Goal: Transaction & Acquisition: Purchase product/service

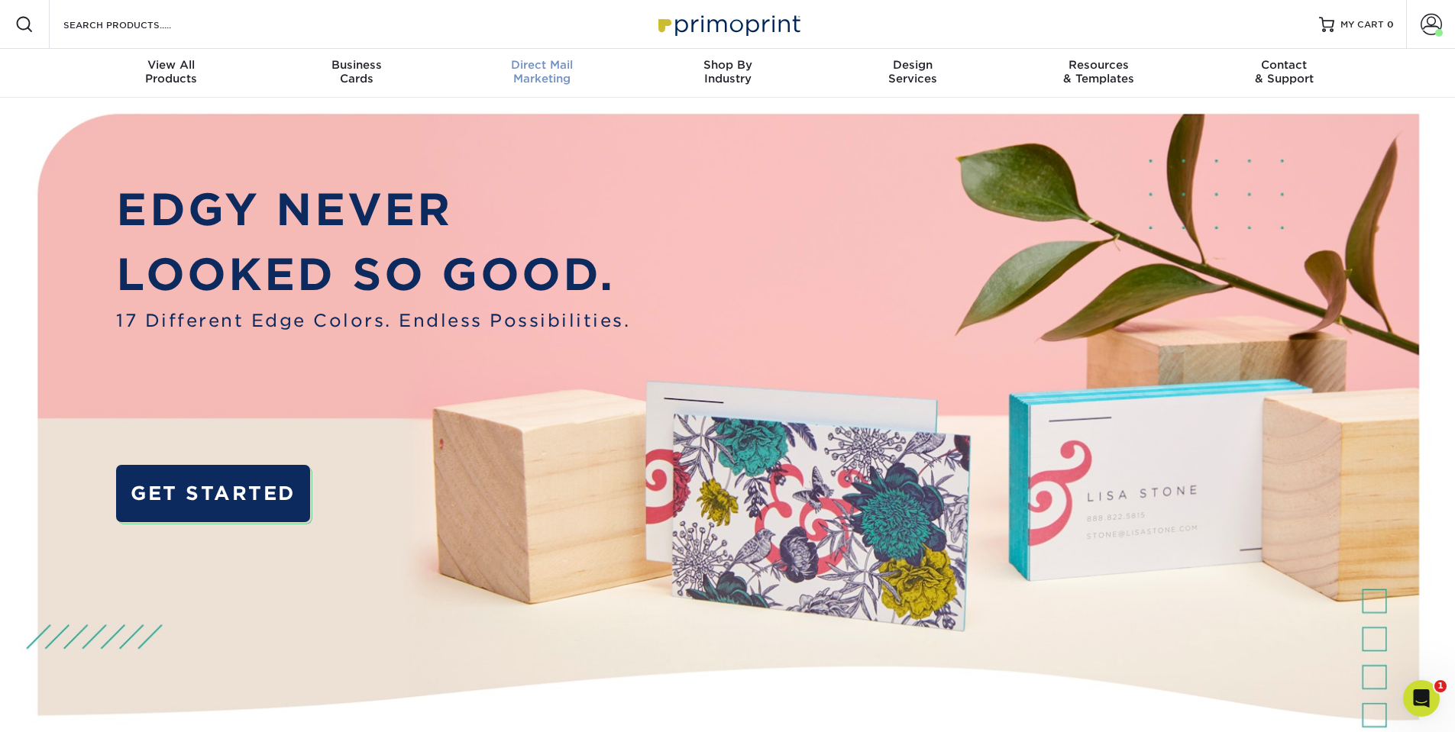
click at [573, 64] on span "Direct Mail" at bounding box center [542, 65] width 186 height 14
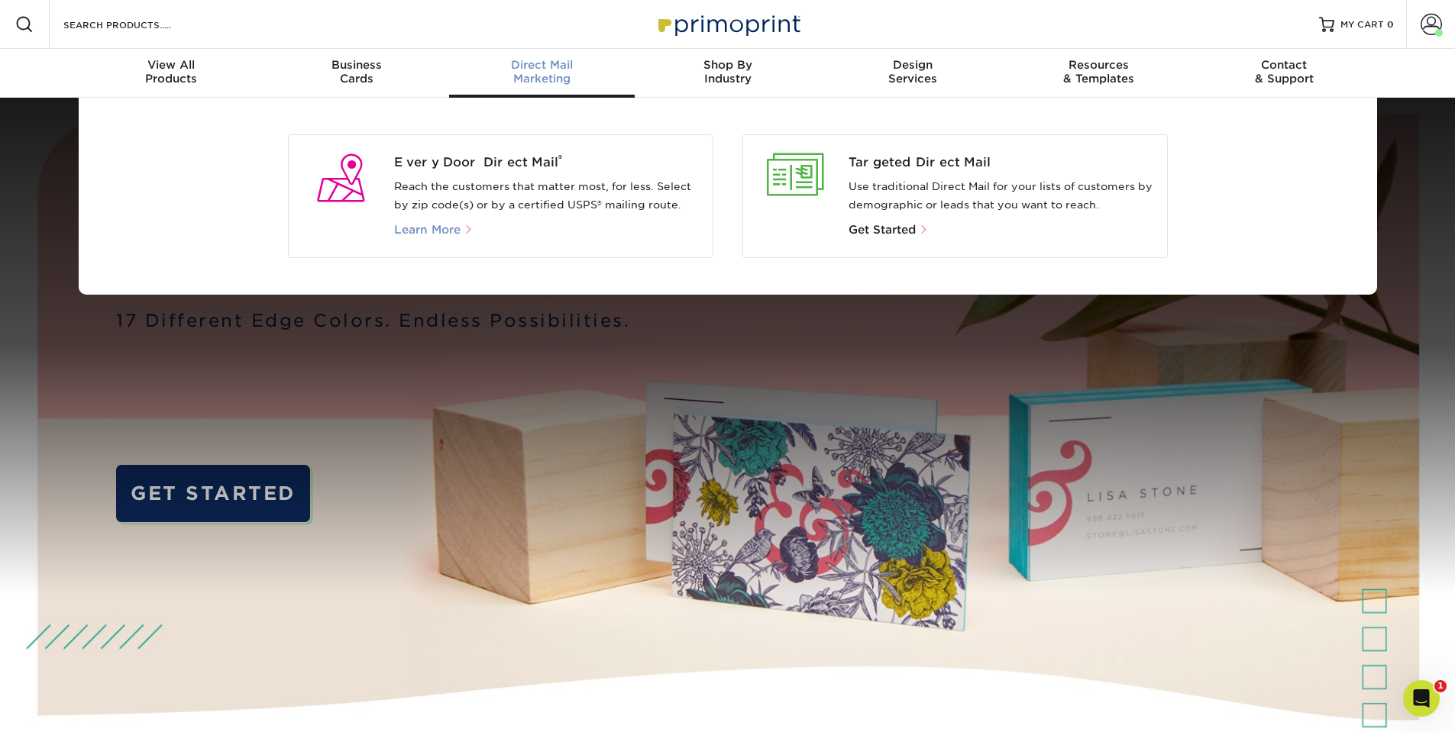
click at [431, 229] on span "Learn More" at bounding box center [427, 230] width 66 height 14
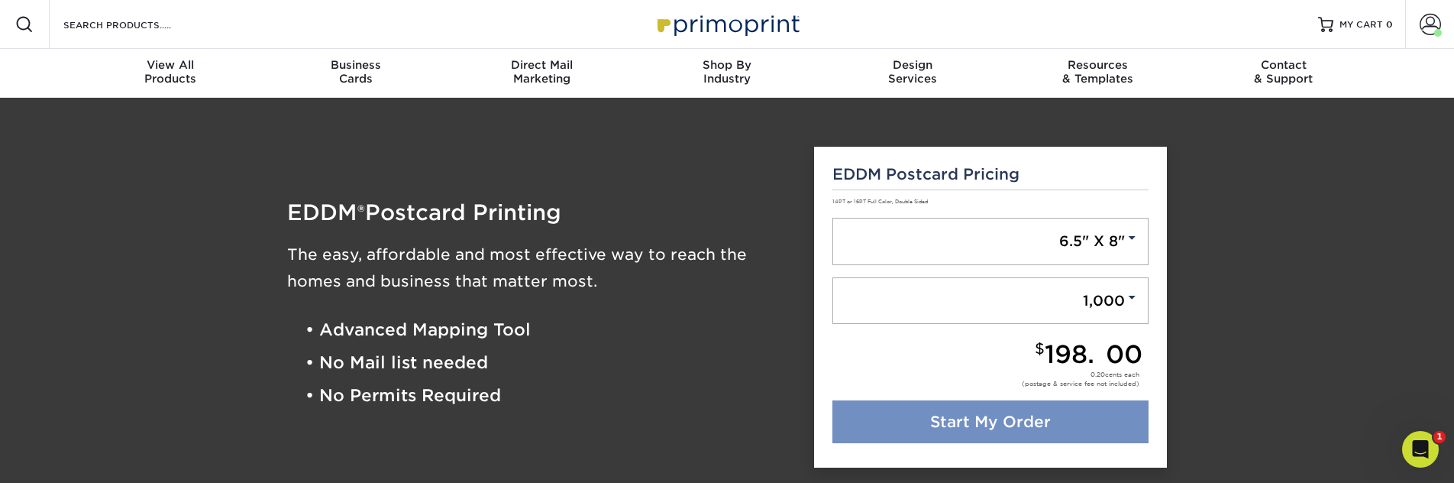
click at [1029, 429] on link "Start My Order" at bounding box center [990, 421] width 317 height 43
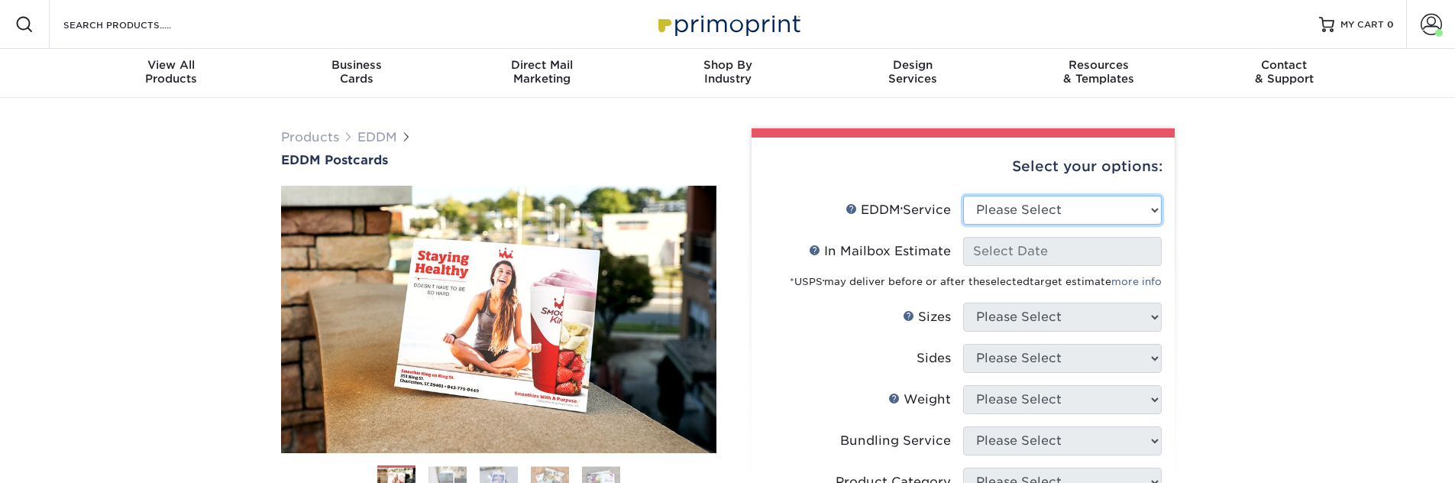
select select "full_service"
click at [963, 196] on select "Please Select Full Service Print Only" at bounding box center [1062, 210] width 199 height 29
select select "-1"
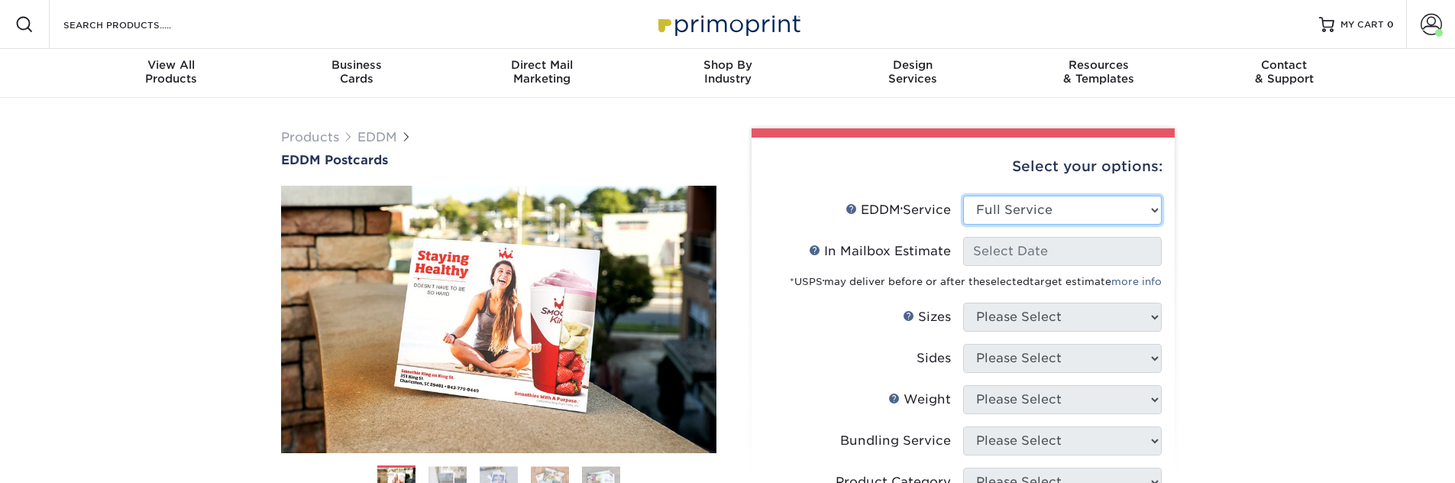
select select "-1"
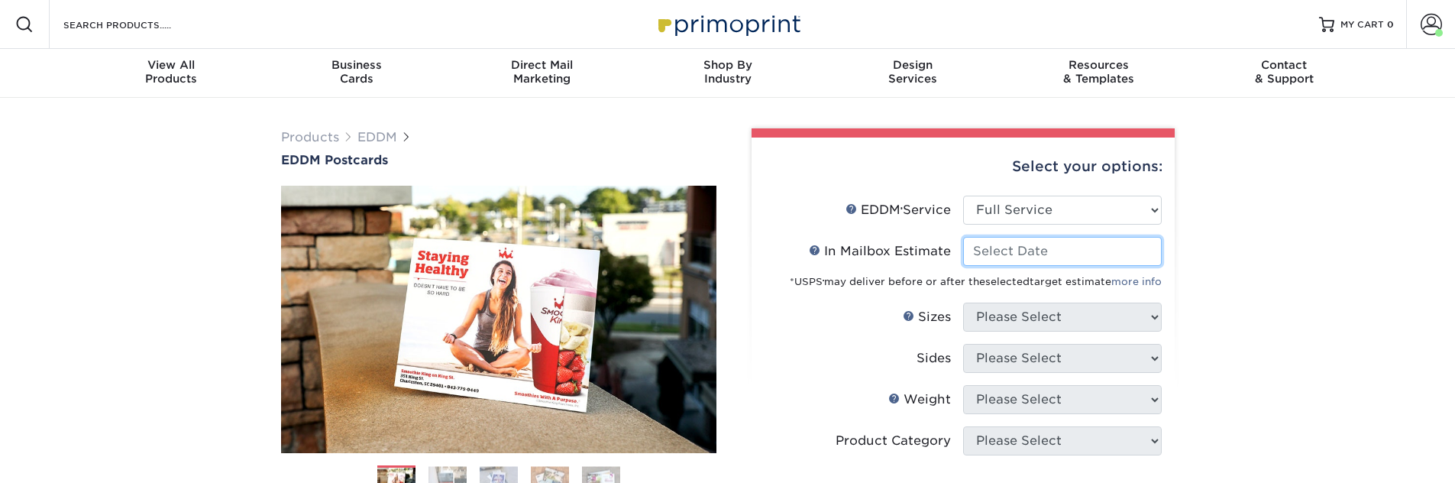
click at [1020, 250] on input "In Mailbox Estimate Help In Mailbox Estimate" at bounding box center [1062, 251] width 199 height 29
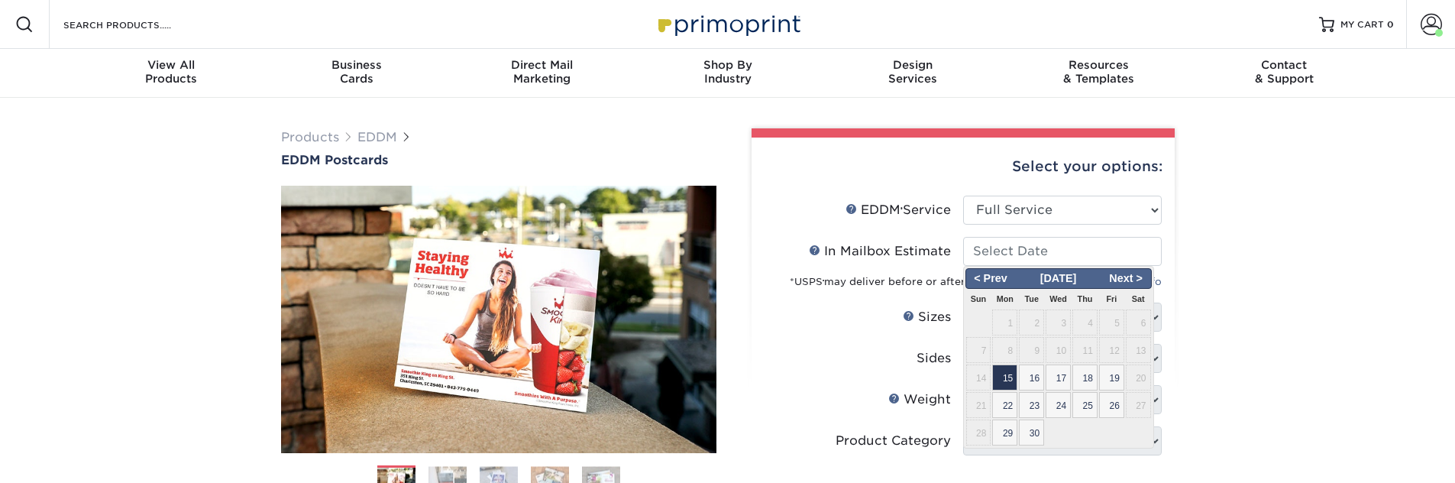
drag, startPoint x: 1005, startPoint y: 376, endPoint x: 1024, endPoint y: 351, distance: 31.6
click at [1005, 376] on span "15" at bounding box center [1004, 377] width 25 height 26
type input "[DATE]"
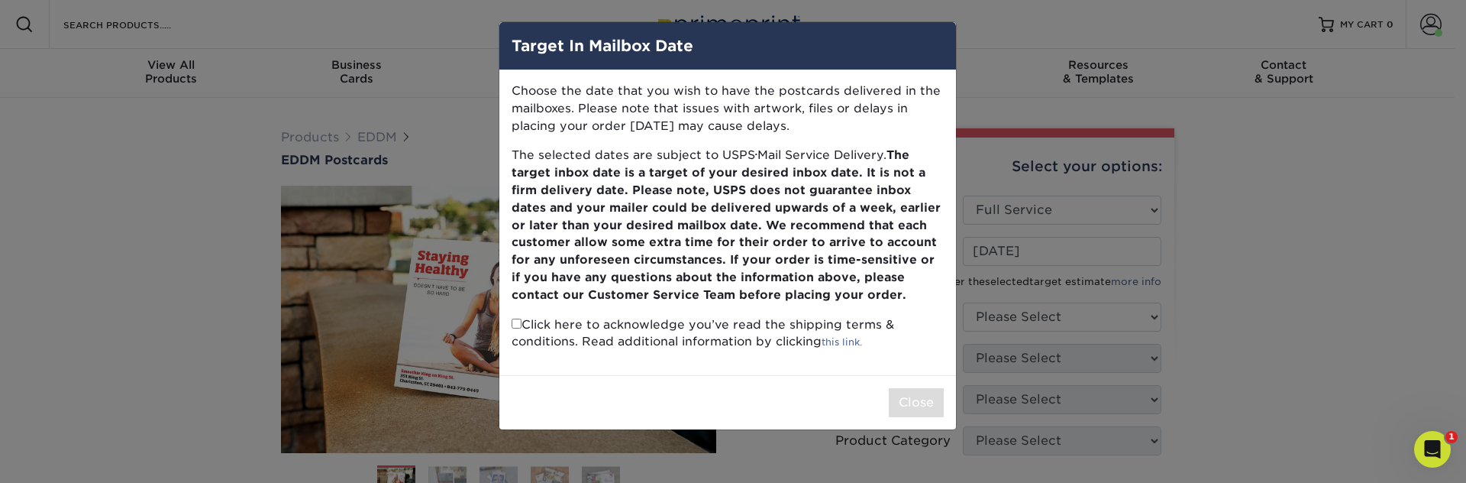
click at [523, 324] on p "Click here to acknowledge you’ve read the shipping terms & conditions. Read add…" at bounding box center [728, 333] width 432 height 35
click at [519, 324] on input "checkbox" at bounding box center [517, 323] width 10 height 10
checkbox input "true"
click at [921, 399] on button "Close" at bounding box center [916, 402] width 55 height 29
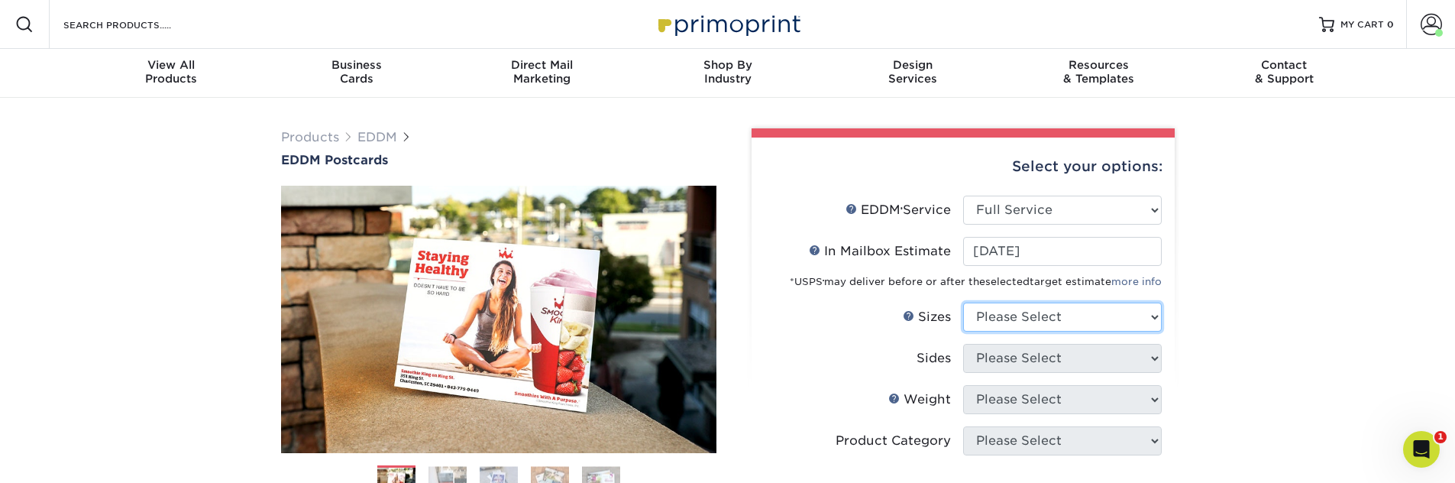
select select "6.50x8.00"
click at [963, 302] on select "Please Select 4.5" x 12" 6" x 12" 6.5" x 8" 6.5" x 9" 6.5" x 12" 7" x 8.5" 8" x…" at bounding box center [1062, 316] width 199 height 29
select select "13abbda7-1d64-4f25-8bb2-c179b224825d"
click at [963, 344] on select "Please Select Print Both Sides Print Front Only" at bounding box center [1062, 358] width 199 height 29
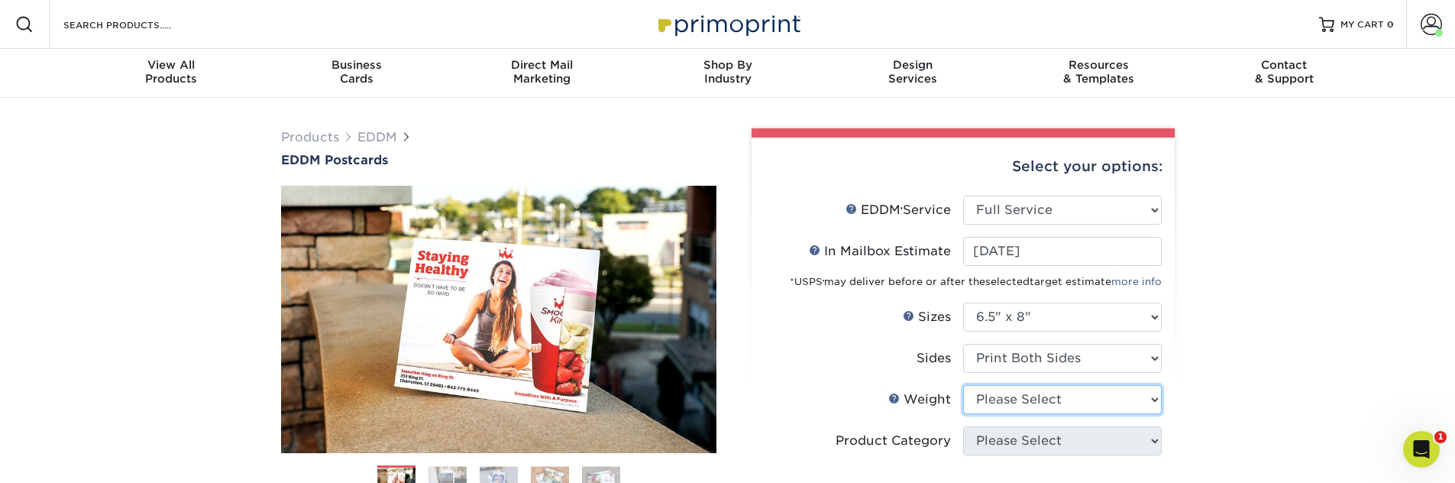
select select "16PT"
click at [963, 385] on select "Please Select 16PT 14PT" at bounding box center [1062, 399] width 199 height 29
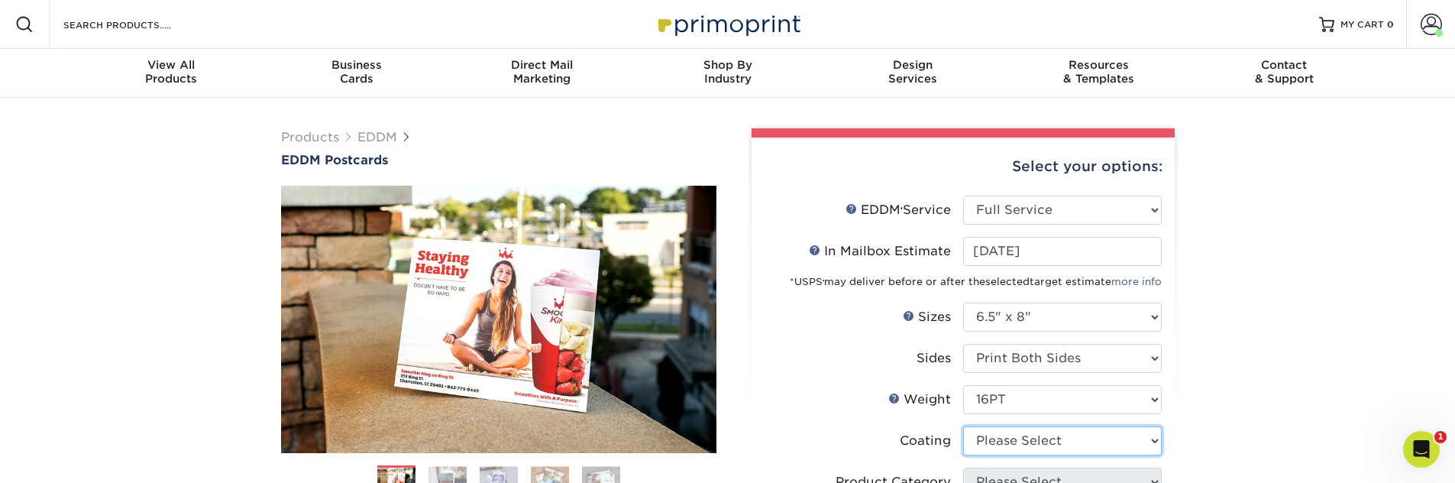
select select "121bb7b5-3b4d-429f-bd8d-bbf80e953313"
click at [963, 426] on select at bounding box center [1062, 440] width 199 height 29
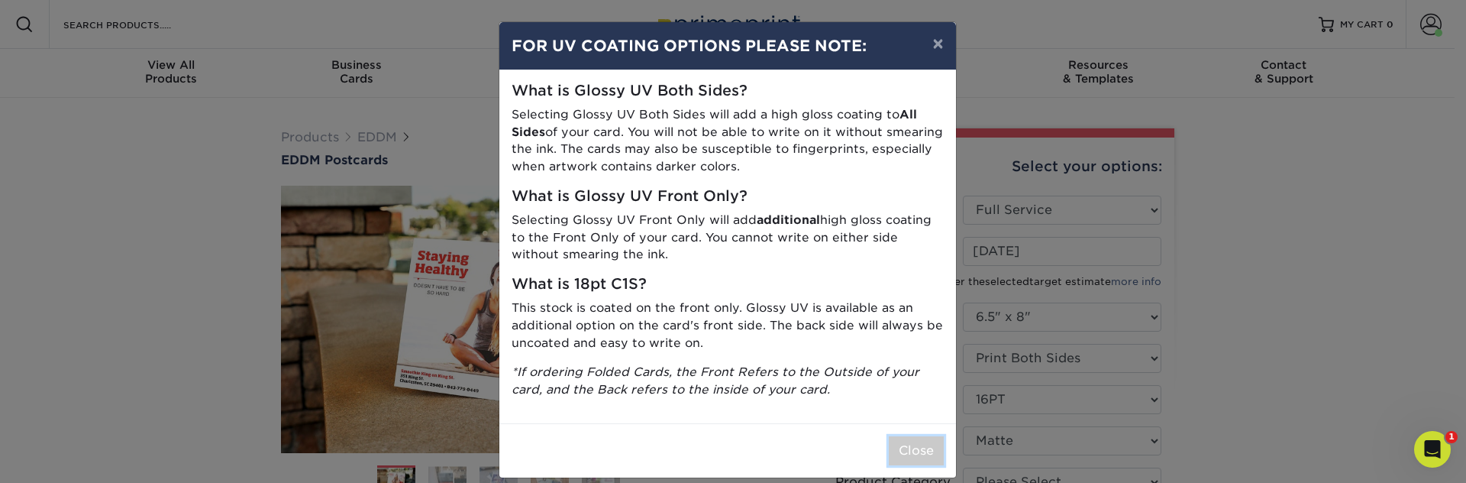
click at [903, 451] on button "Close" at bounding box center [916, 450] width 55 height 29
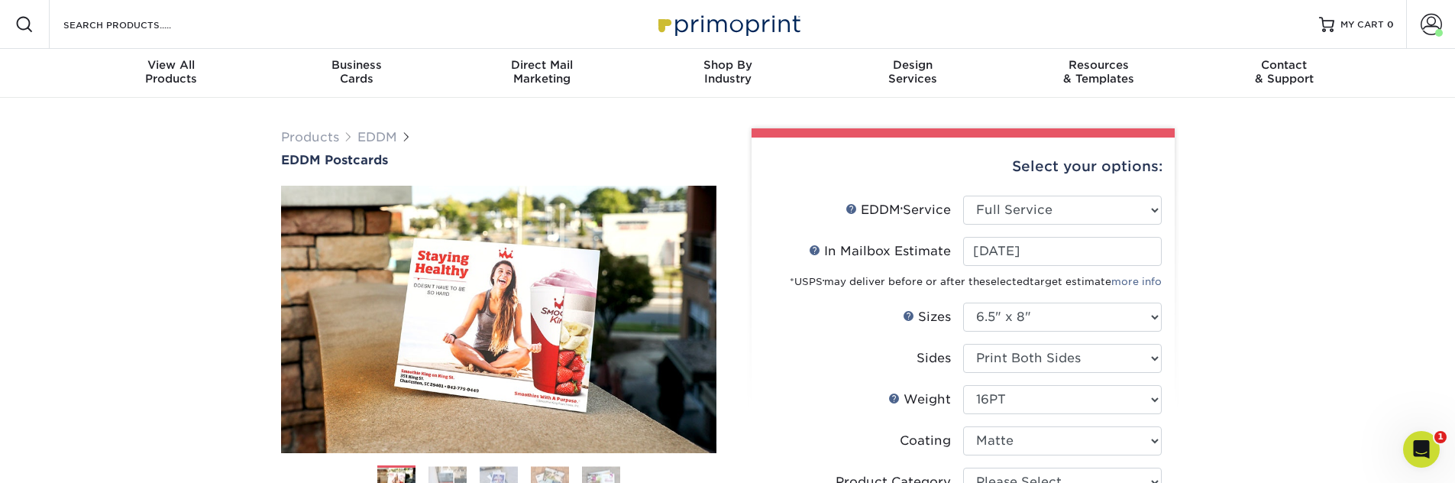
scroll to position [275, 0]
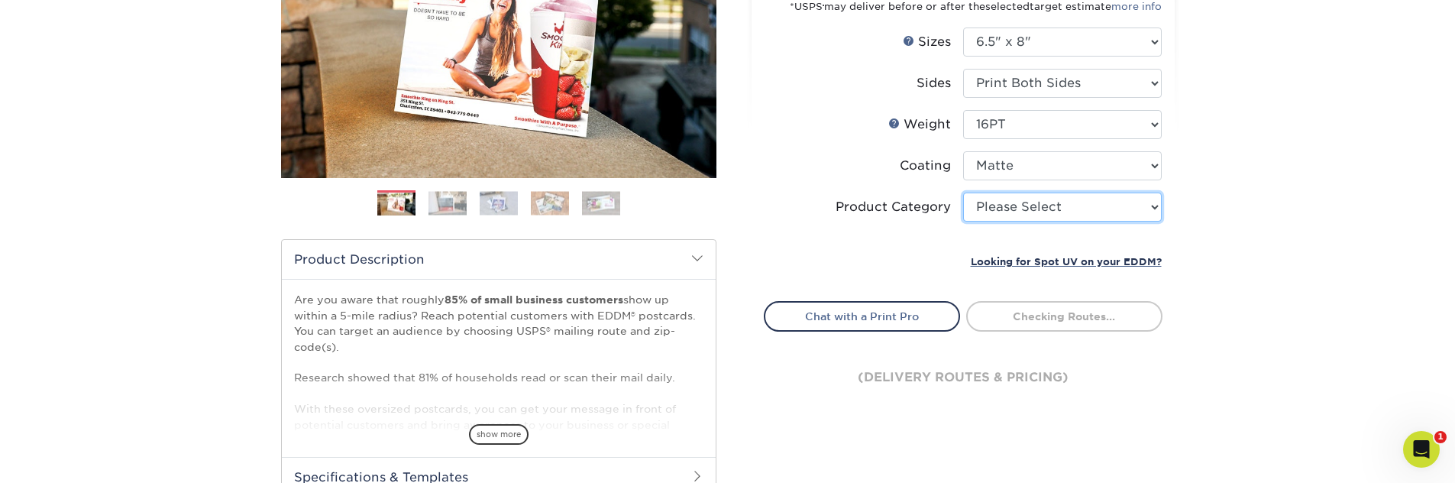
select select "9b7272e0-d6c8-4c3c-8e97-d3a1bcdab858"
click at [963, 192] on select "Please Select Postcards" at bounding box center [1062, 206] width 199 height 29
type input "0d2f34e2-947b-42e1-92e7-d2b9bd0eaead"
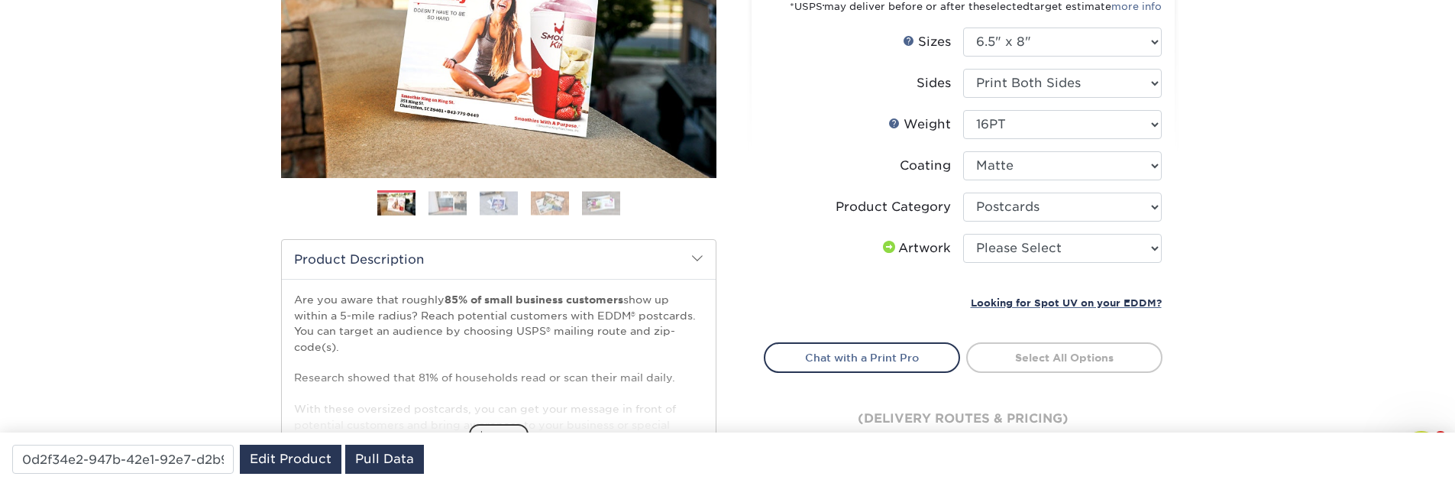
drag, startPoint x: 1037, startPoint y: 267, endPoint x: 1033, endPoint y: 248, distance: 19.6
click at [1035, 258] on li "Artwork Please Select I will upload files I need a design - $150" at bounding box center [962, 254] width 397 height 41
select select "upload"
click at [963, 234] on select "Please Select I will upload files I need a design - $150" at bounding box center [1062, 248] width 199 height 29
click at [1039, 357] on link "Select Routes" at bounding box center [1064, 355] width 196 height 27
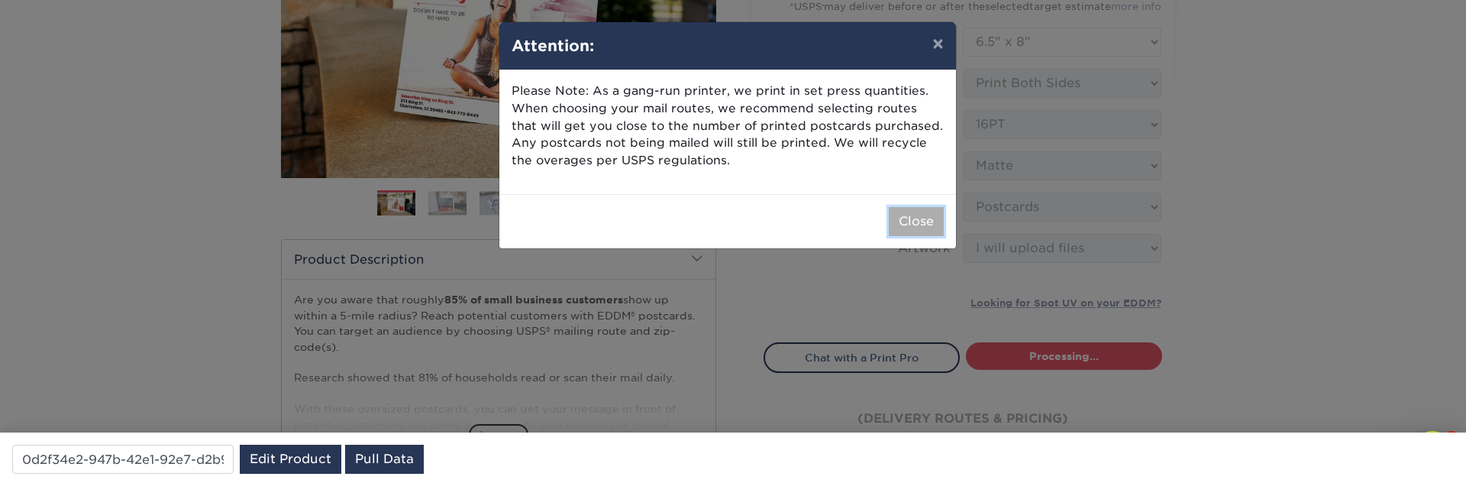
click at [900, 221] on button "Close" at bounding box center [916, 221] width 55 height 29
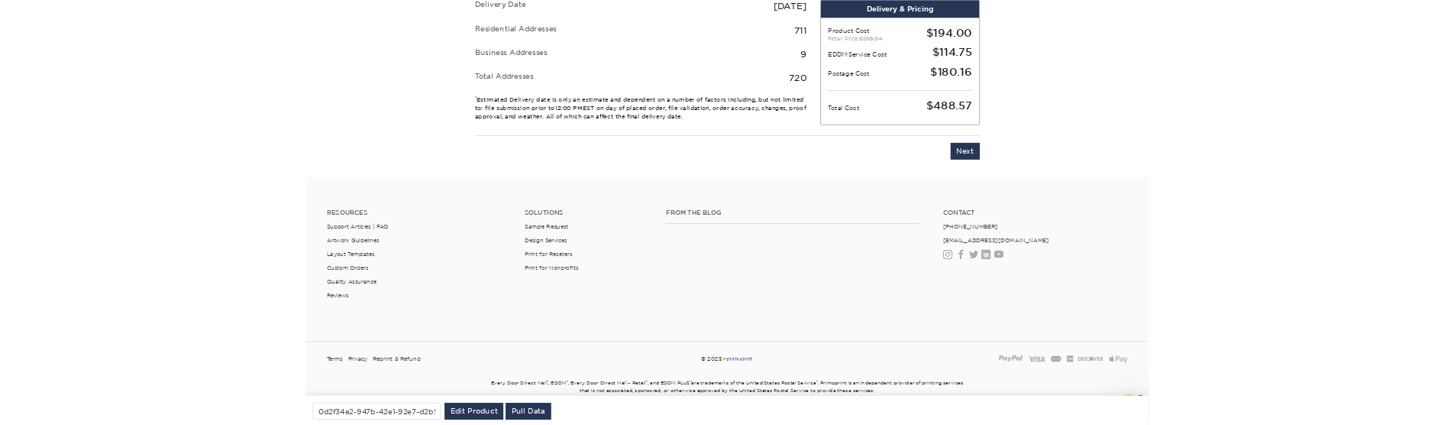
scroll to position [907, 0]
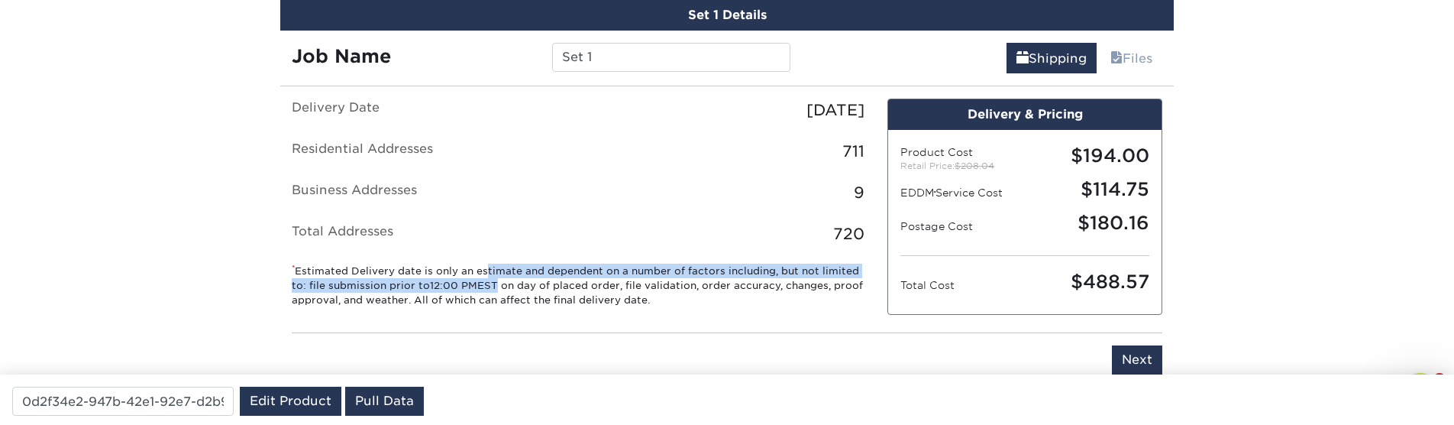
drag, startPoint x: 341, startPoint y: 272, endPoint x: 494, endPoint y: 284, distance: 154.0
click at [494, 284] on small "* Estimated Delivery date is only an estimate and dependent on a number of fact…" at bounding box center [578, 285] width 573 height 44
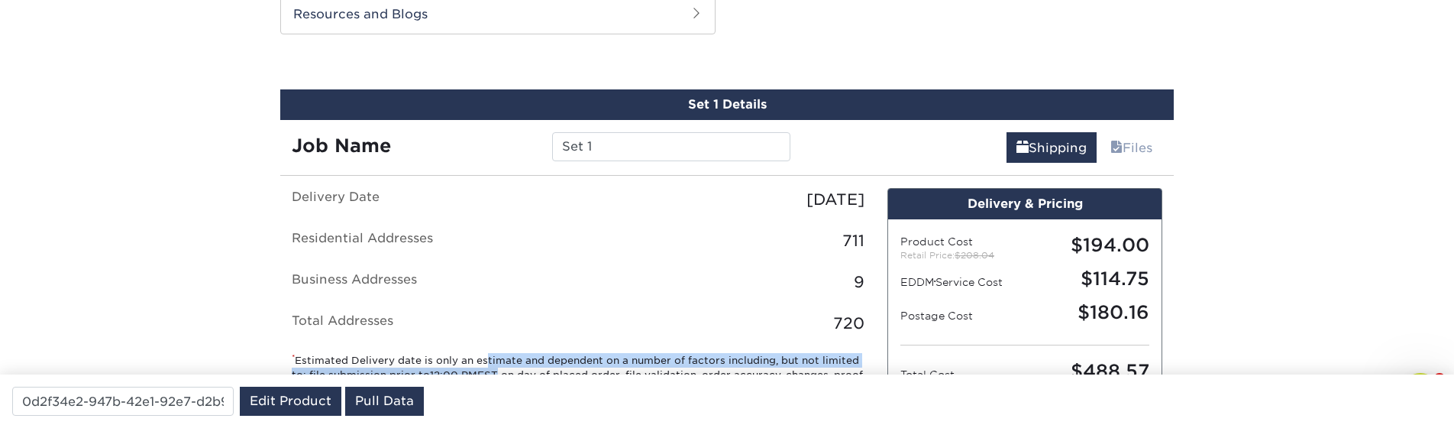
scroll to position [724, 0]
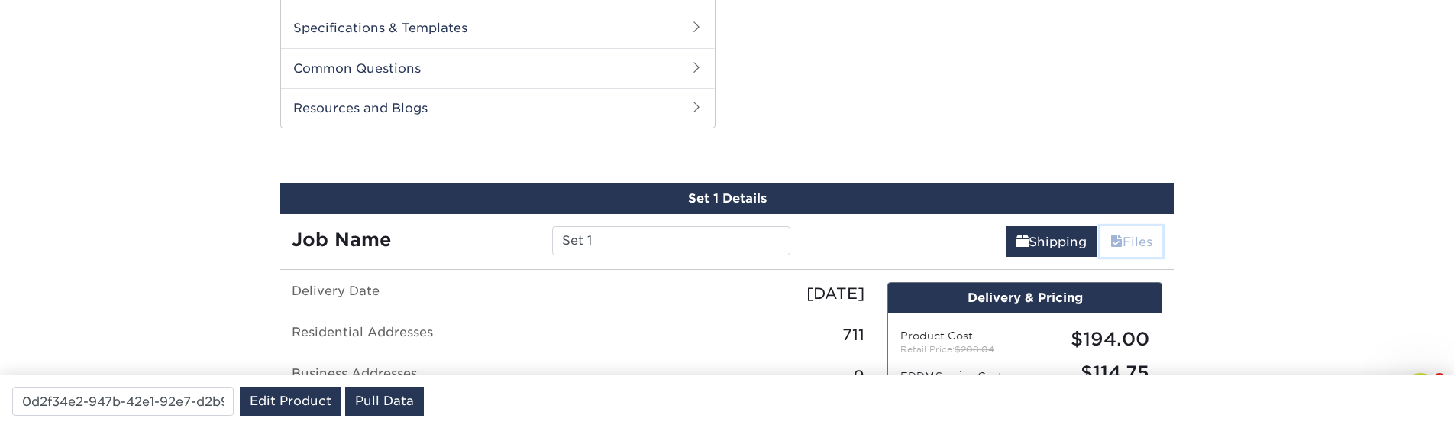
click at [1142, 254] on link "Files" at bounding box center [1131, 241] width 62 height 31
click at [1039, 250] on link "Shipping" at bounding box center [1052, 241] width 90 height 31
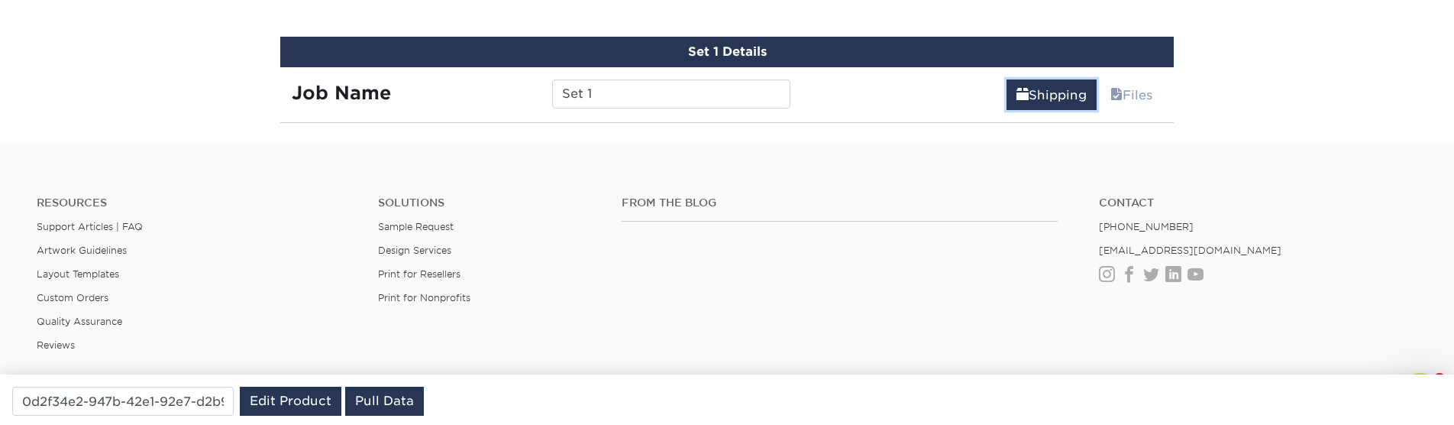
scroll to position [907, 0]
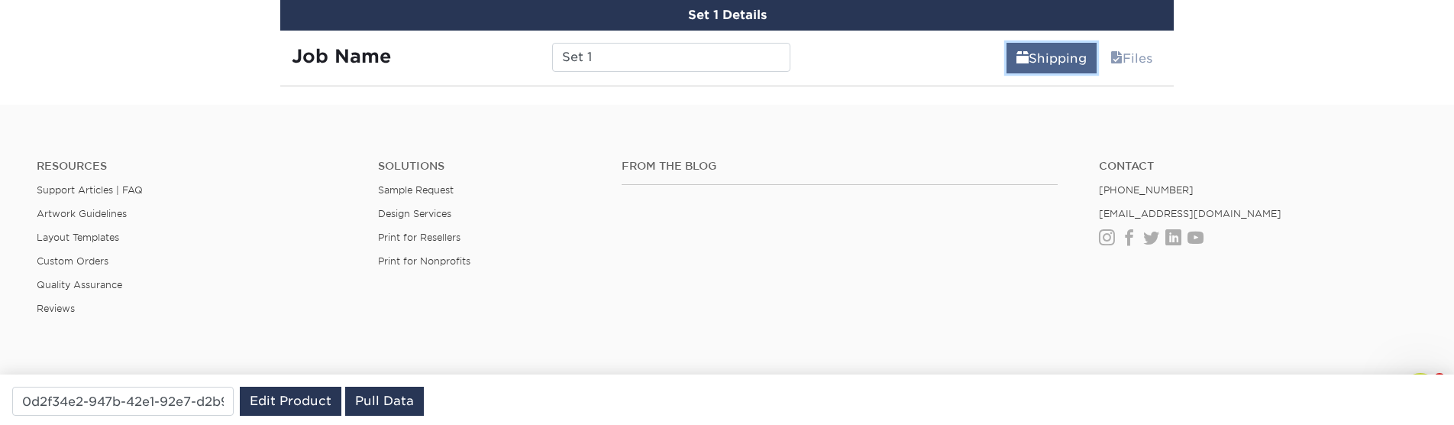
click at [1042, 59] on link "Shipping" at bounding box center [1052, 58] width 90 height 31
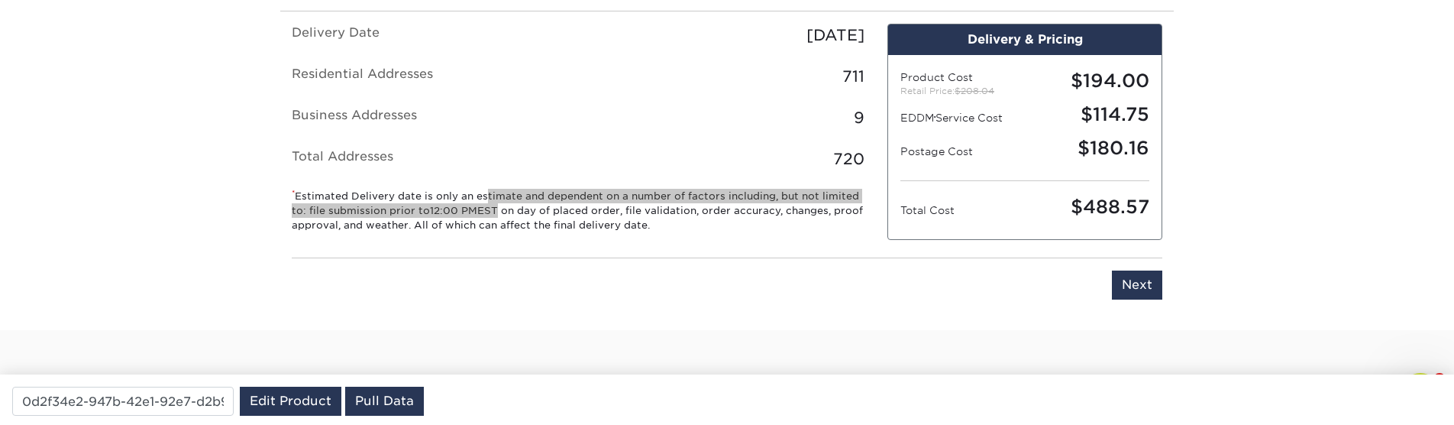
scroll to position [1091, 0]
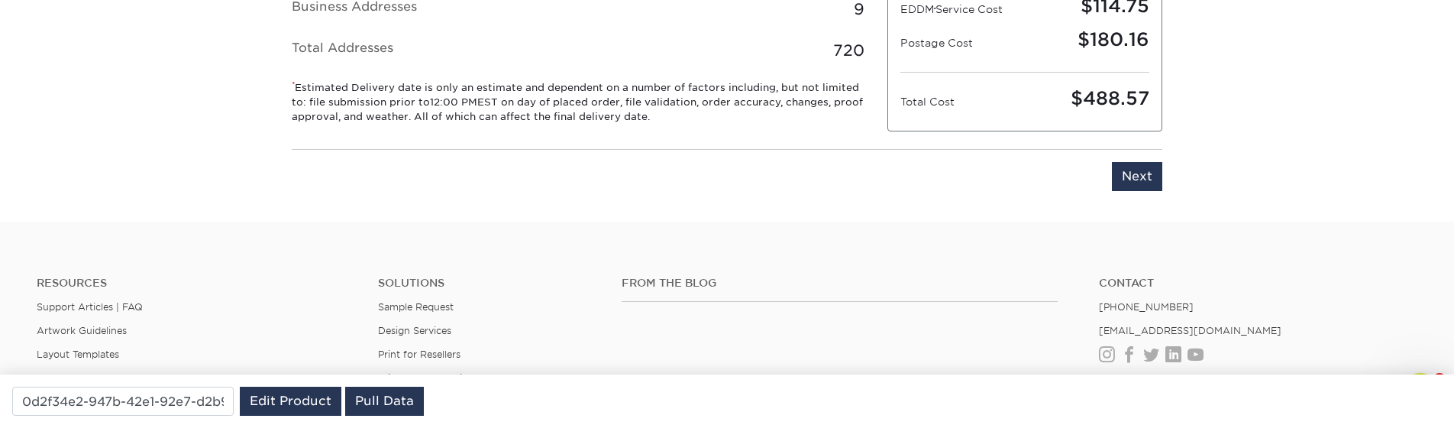
click at [640, 159] on div "Please enter job name and select desired turnaround time, shipping address and …" at bounding box center [727, 170] width 894 height 66
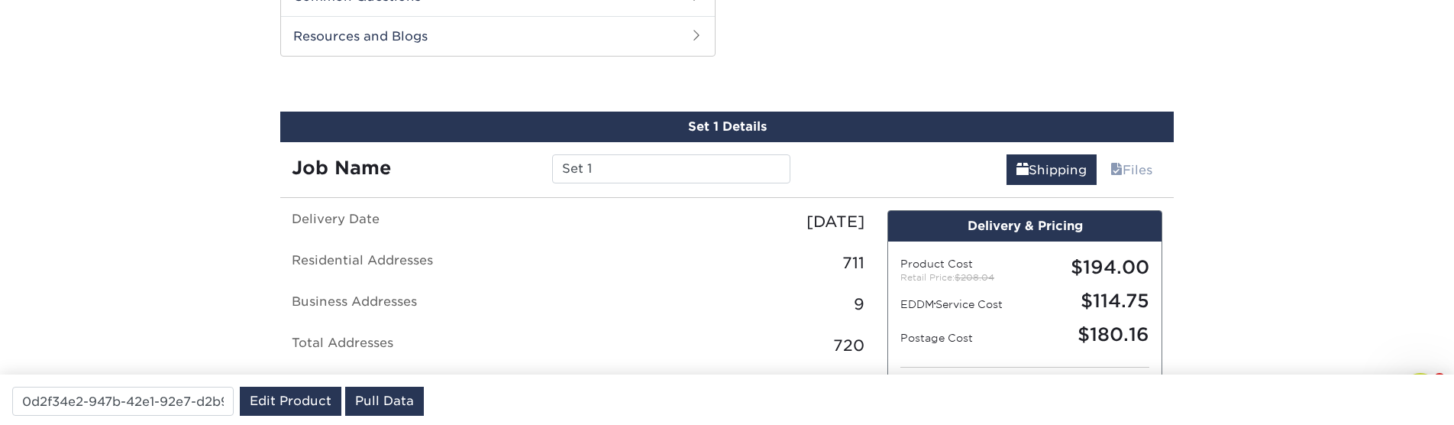
scroll to position [907, 0]
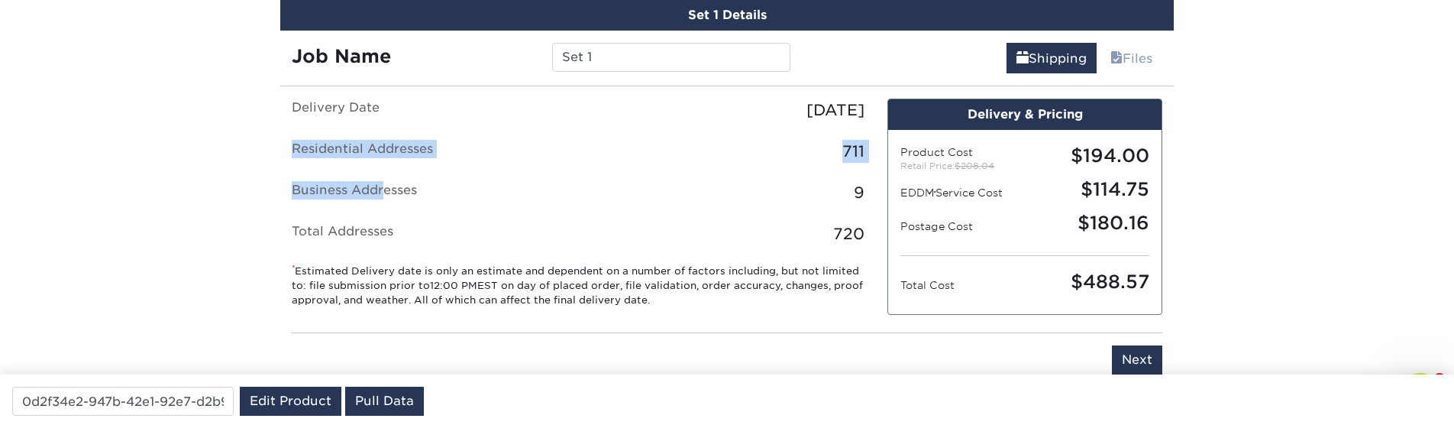
drag, startPoint x: 356, startPoint y: 136, endPoint x: 375, endPoint y: 164, distance: 34.1
click at [386, 187] on ul "Delivery Date [DATE] Residential Addresses 711 Business Addresses 9 Total Addre…" at bounding box center [578, 172] width 573 height 147
click at [365, 150] on label "Residential Addresses" at bounding box center [429, 151] width 298 height 23
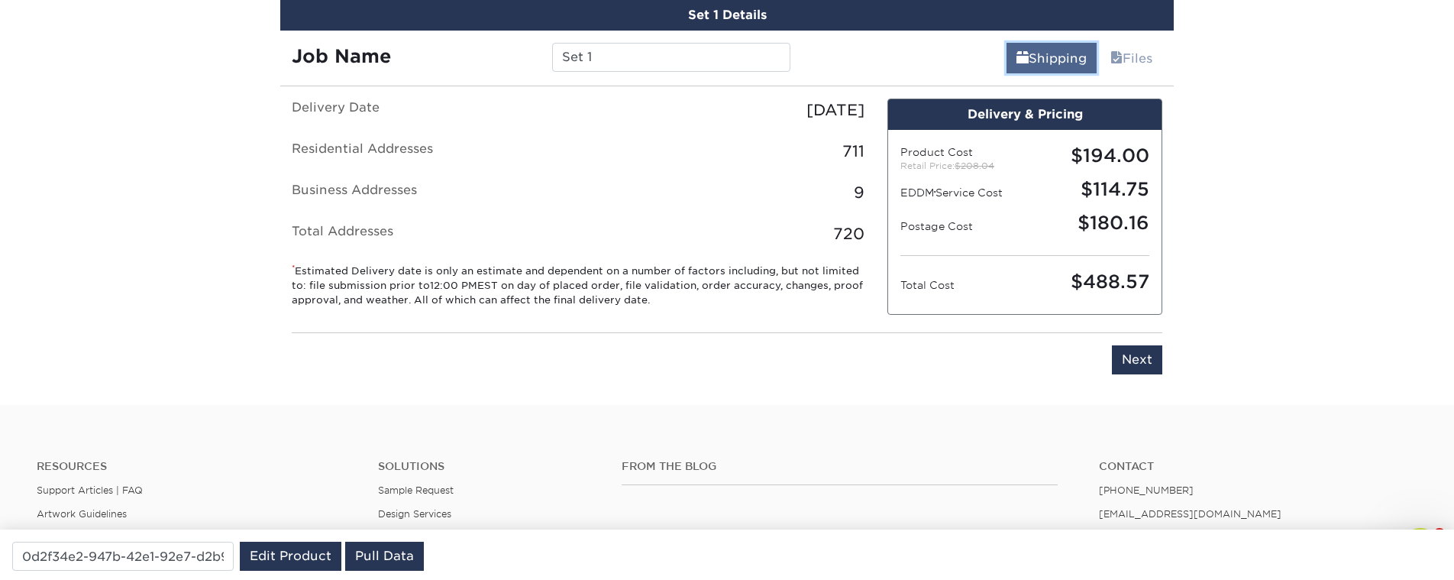
click at [1035, 63] on link "Shipping" at bounding box center [1052, 58] width 90 height 31
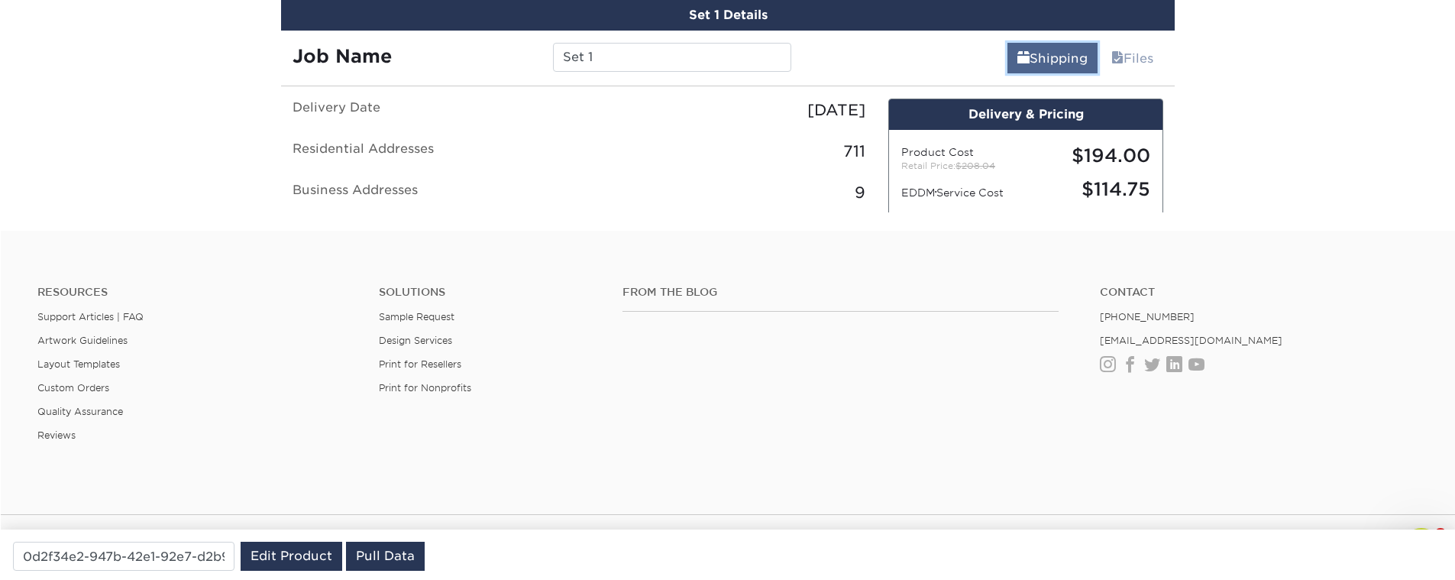
scroll to position [879, 0]
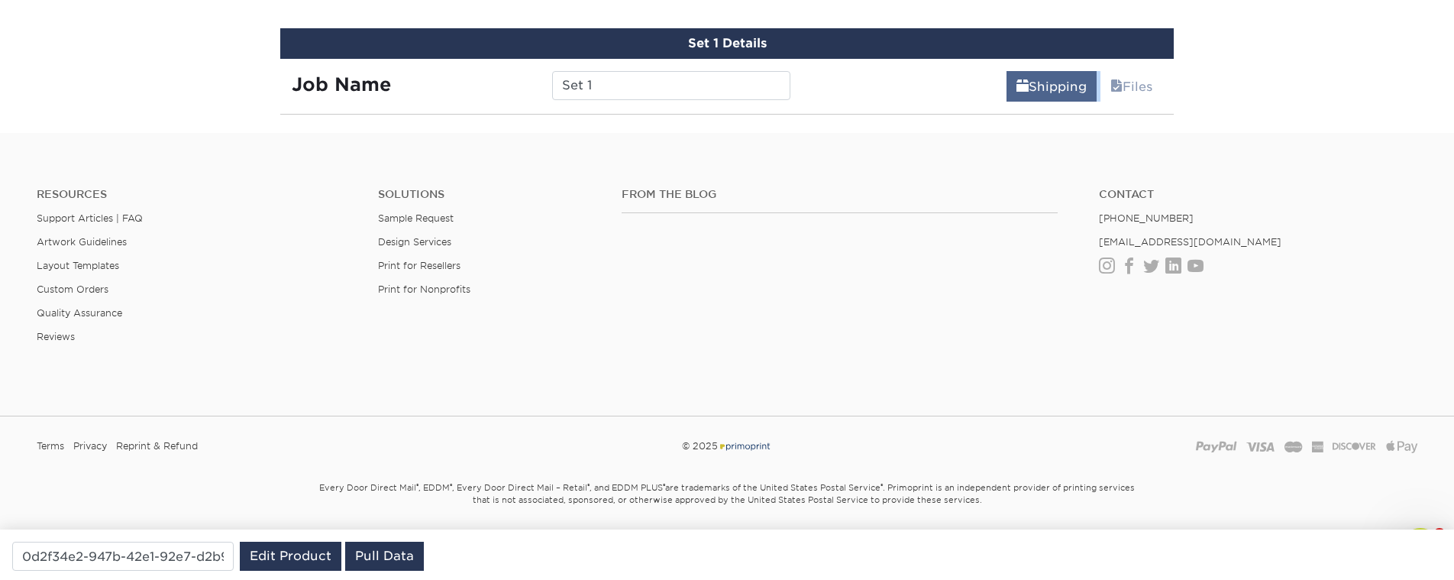
click at [1035, 63] on div "Shipping Files" at bounding box center [988, 80] width 373 height 43
click at [1034, 82] on link "Shipping" at bounding box center [1052, 86] width 90 height 31
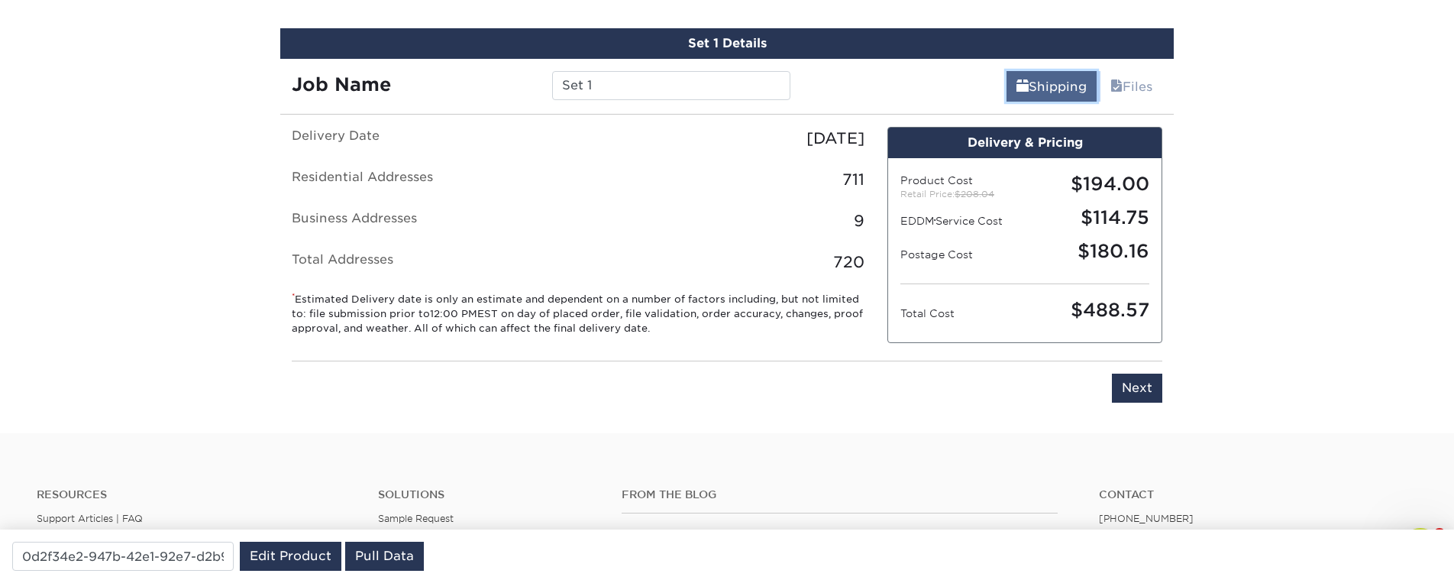
click at [1023, 89] on link "Shipping" at bounding box center [1052, 86] width 90 height 31
